Goal: Information Seeking & Learning: Find specific fact

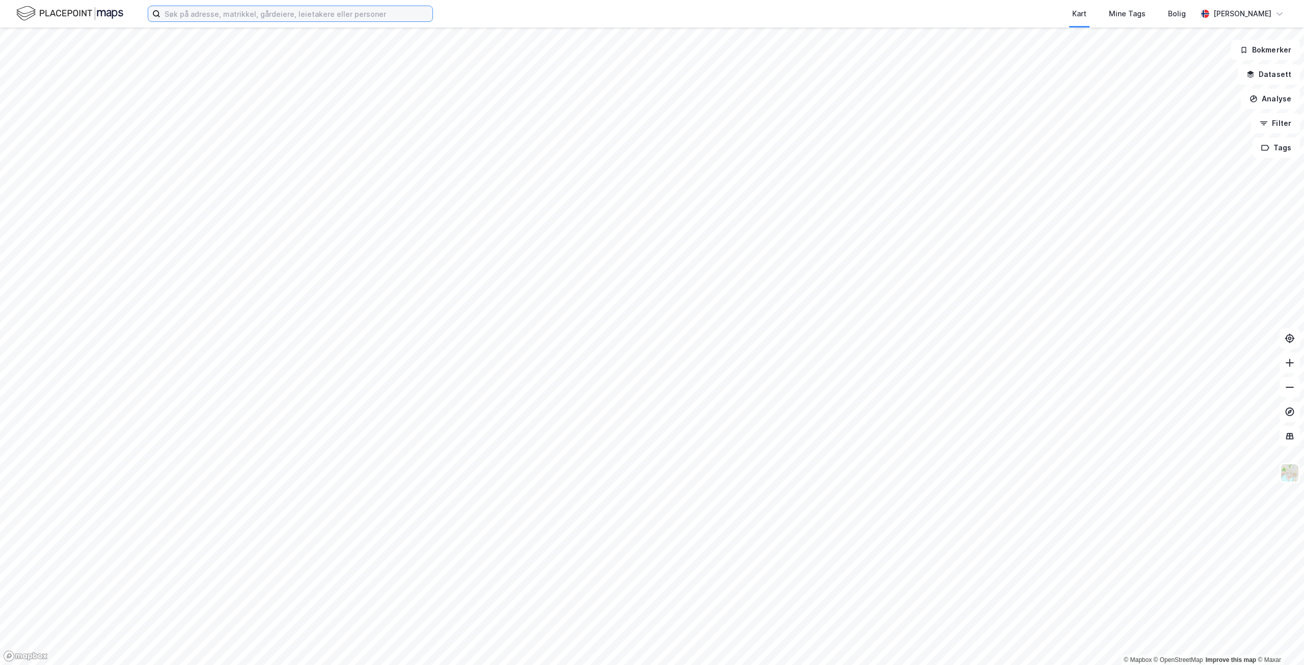
click at [265, 13] on input at bounding box center [296, 13] width 272 height 15
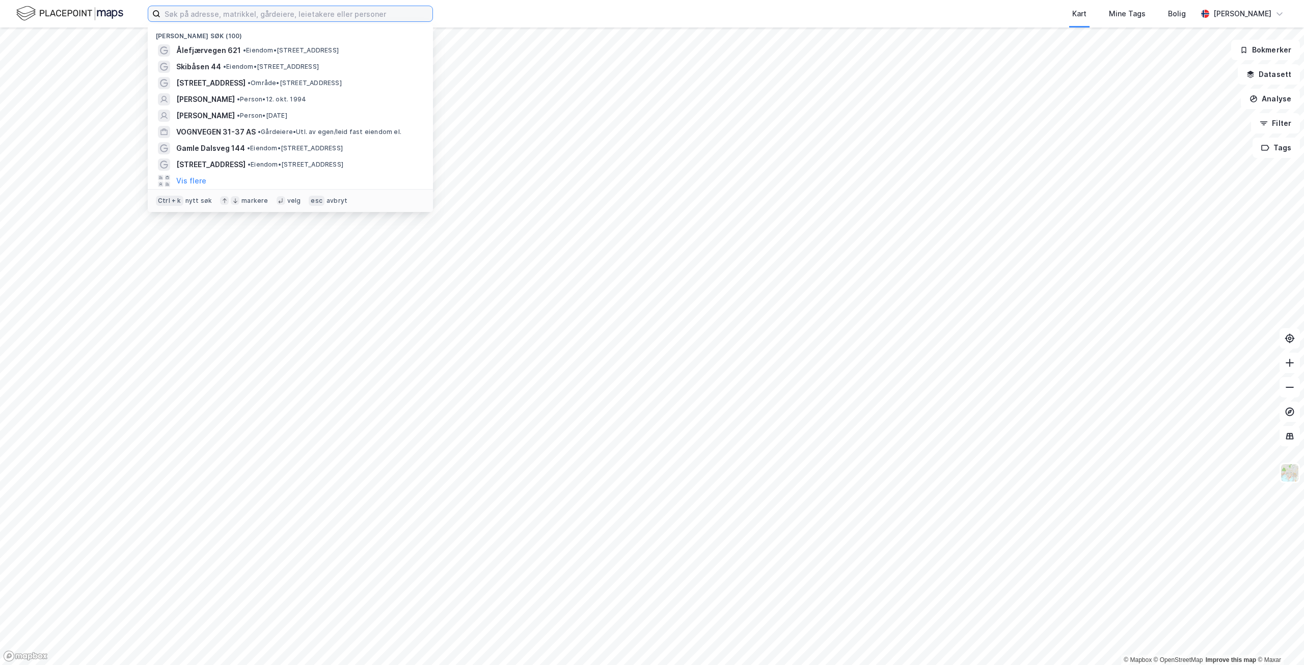
paste input "[PERSON_NAME]"
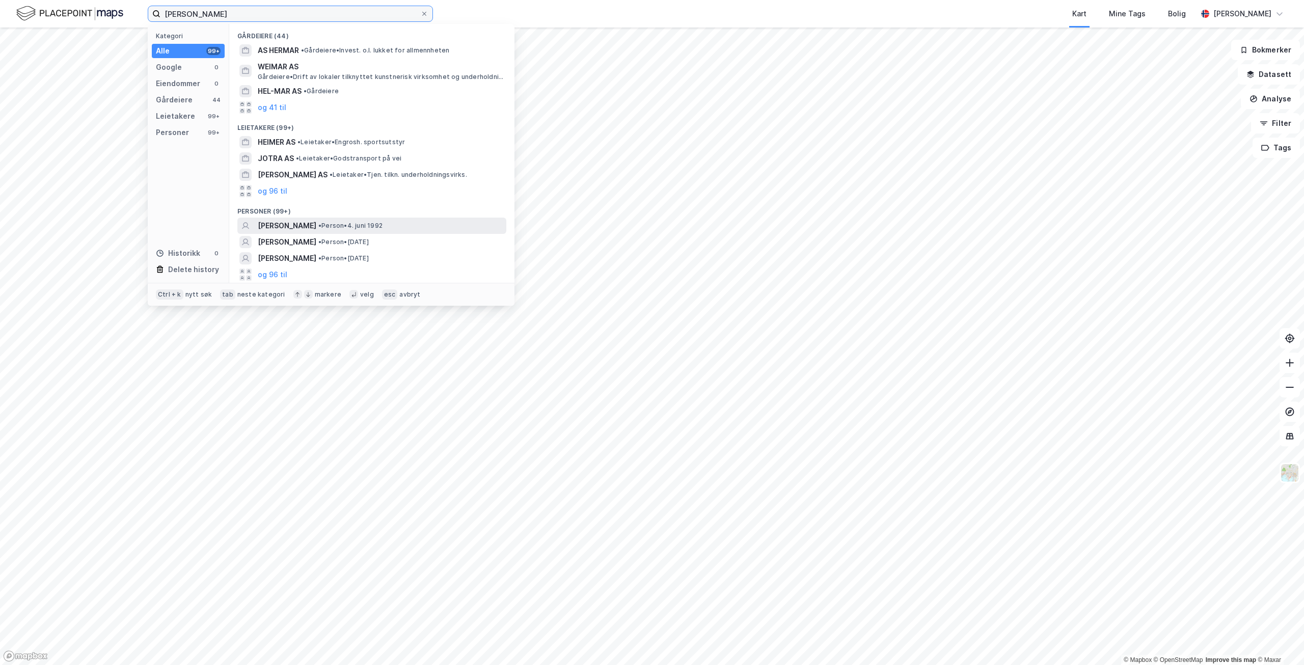
type input "[PERSON_NAME]"
click at [422, 225] on div "[PERSON_NAME] • Person • [DATE]" at bounding box center [381, 226] width 247 height 12
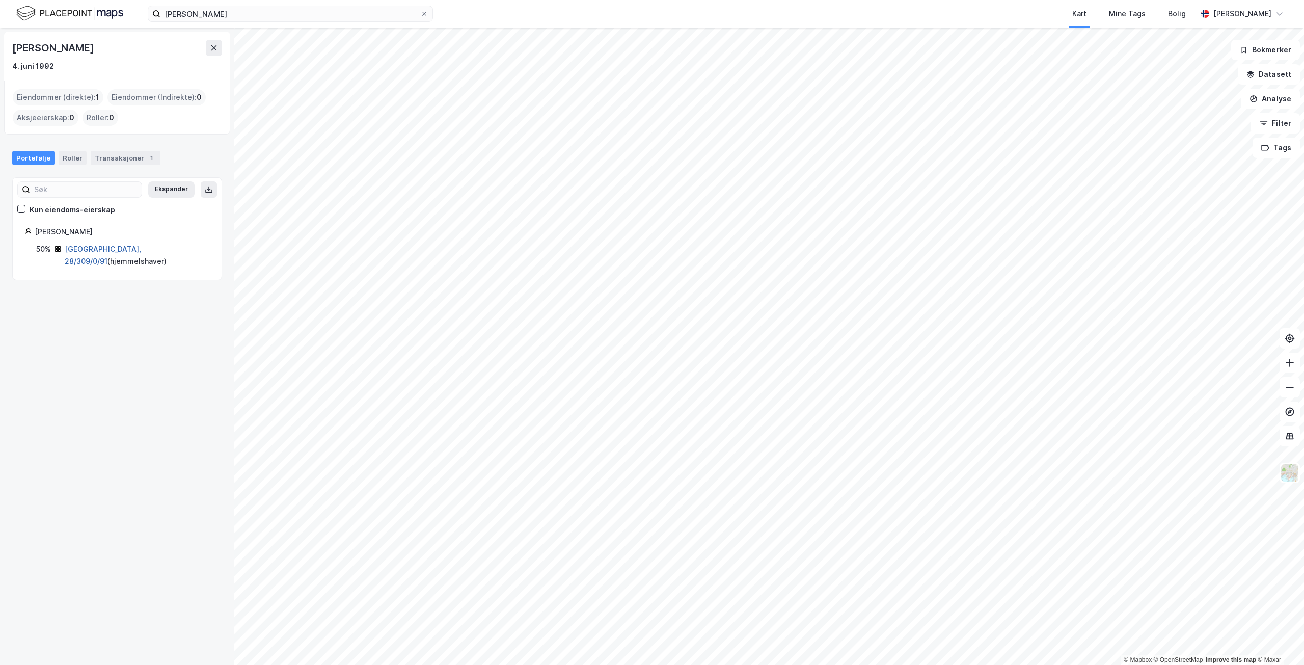
click at [85, 249] on link "[GEOGRAPHIC_DATA], 28/309/0/91" at bounding box center [103, 254] width 76 height 21
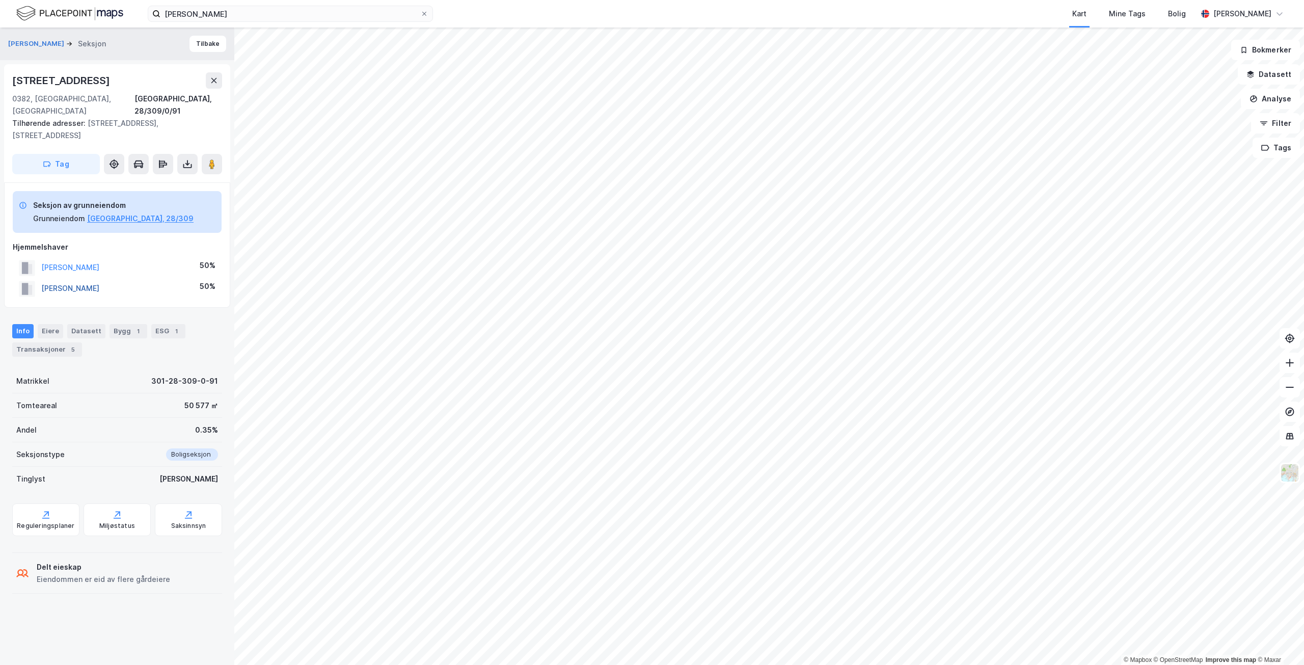
click at [0, 0] on button "[PERSON_NAME]" at bounding box center [0, 0] width 0 height 0
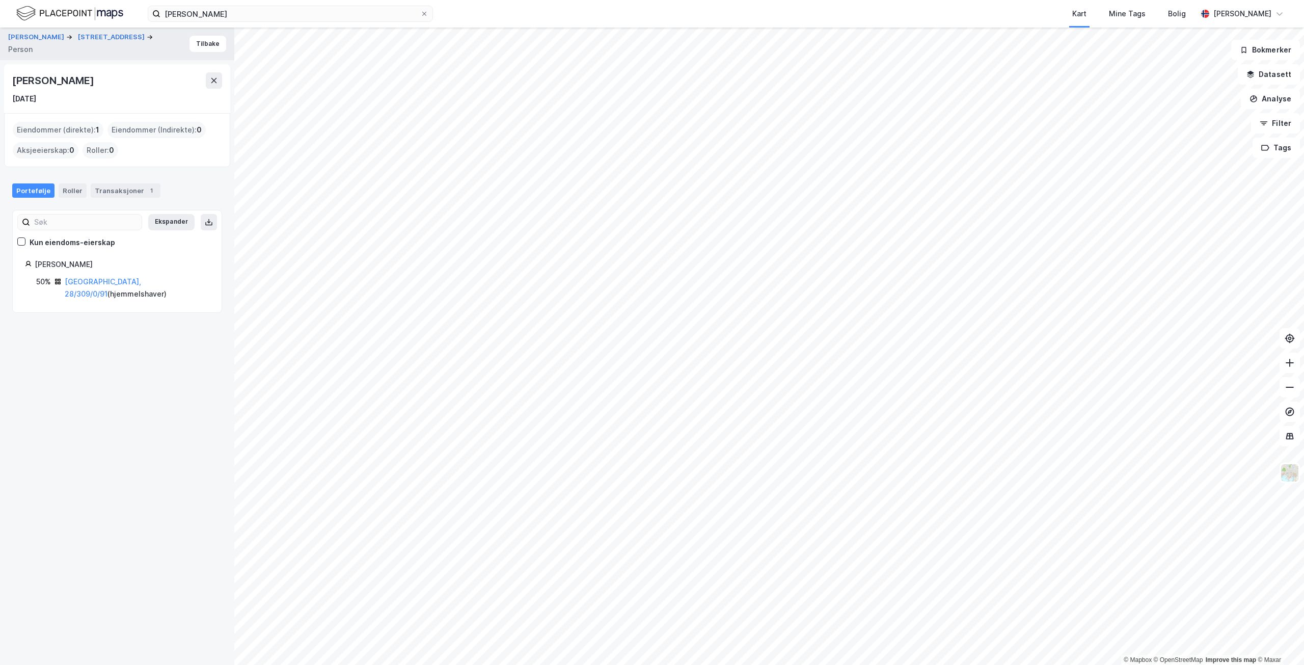
drag, startPoint x: 120, startPoint y: 84, endPoint x: 14, endPoint y: 83, distance: 105.9
click at [14, 83] on div "[PERSON_NAME]" at bounding box center [117, 80] width 210 height 16
copy div "[PERSON_NAME]"
click at [146, 194] on div "1" at bounding box center [151, 190] width 10 height 10
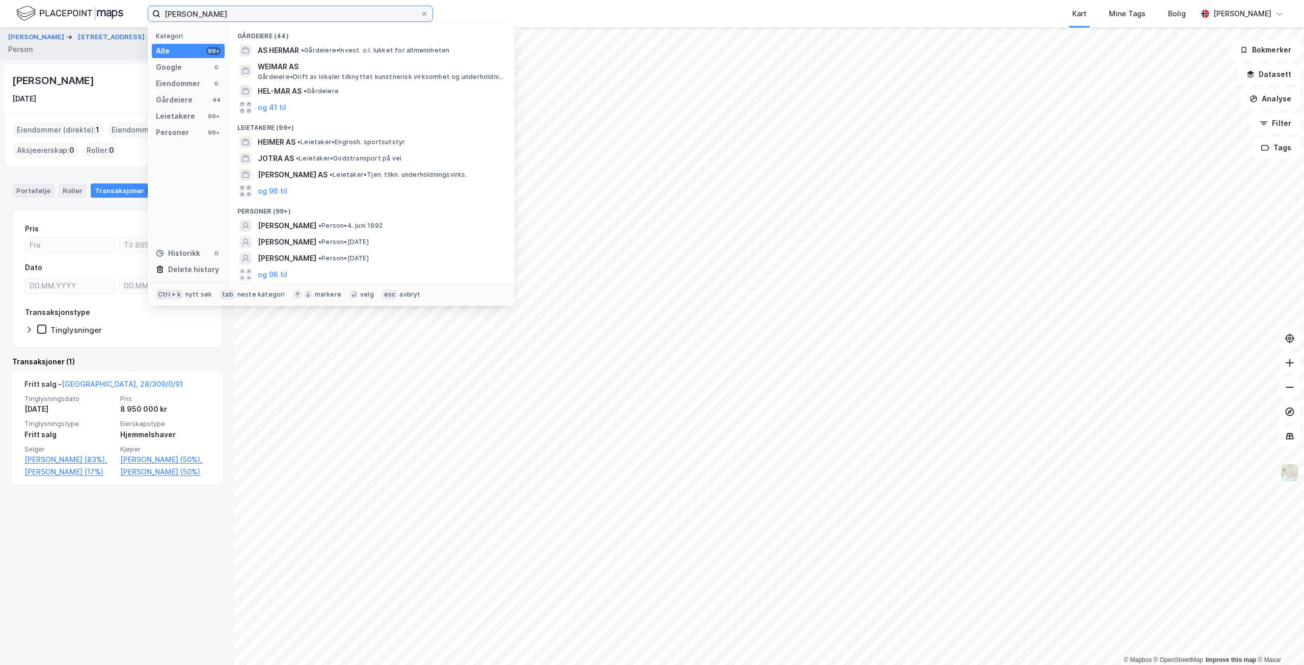
drag, startPoint x: 242, startPoint y: 14, endPoint x: 114, endPoint y: 15, distance: 128.4
click at [114, 15] on div "[PERSON_NAME] Kategori Alle 99+ Google 0 Eiendommer 0 Gårdeiere 44 Leietakere 9…" at bounding box center [652, 14] width 1304 height 28
